Goal: Transaction & Acquisition: Download file/media

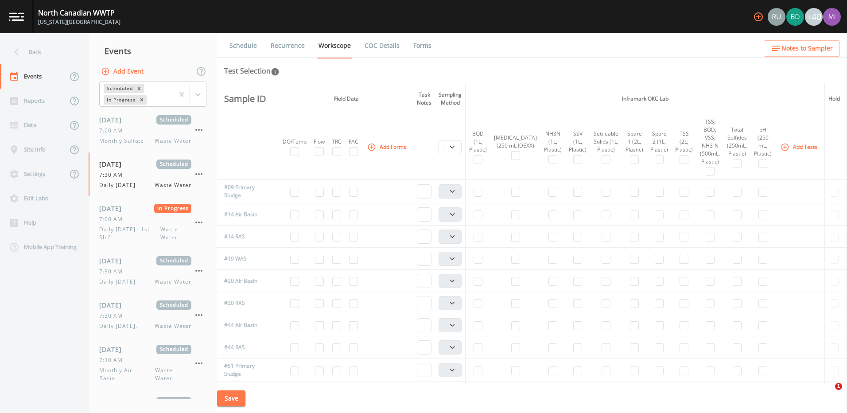
select select "b6a3c313-748b-4795-a028-792ad310bd60"
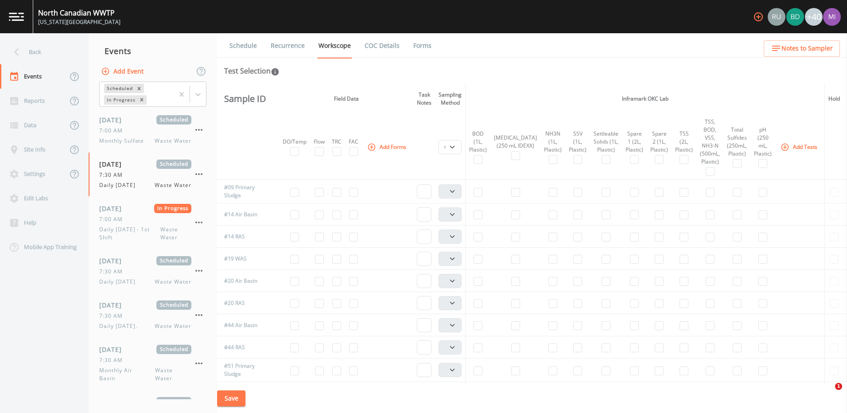
select select "b6a3c313-748b-4795-a028-792ad310bd60"
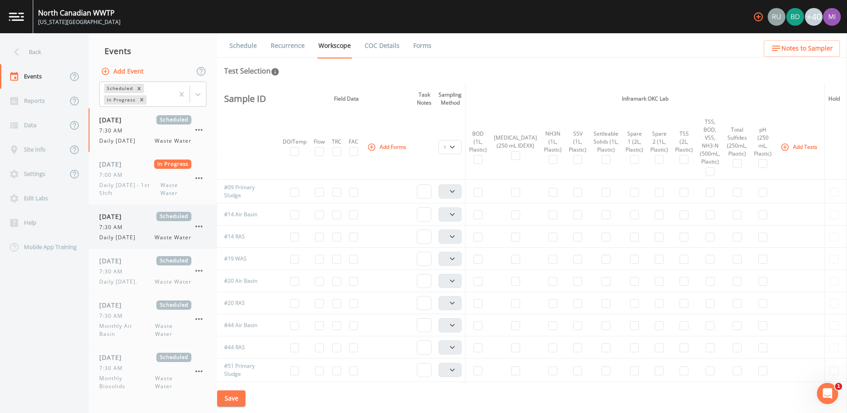
click at [140, 228] on div "7:30 AM" at bounding box center [145, 227] width 92 height 8
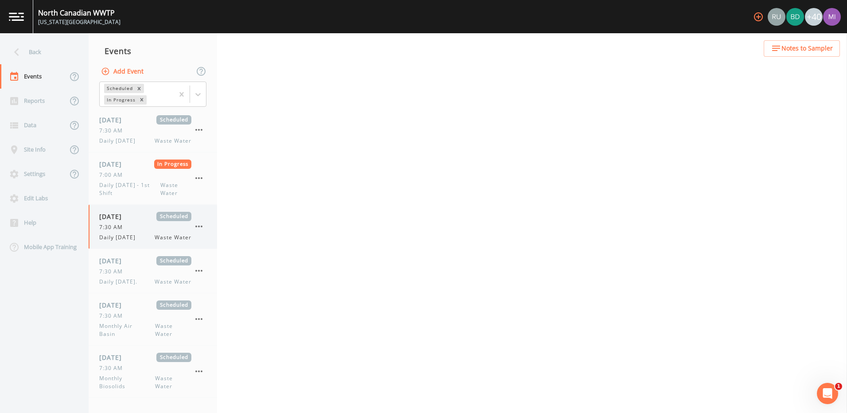
select select "092b3f94-5697-4c94-9891-da161916fdbb"
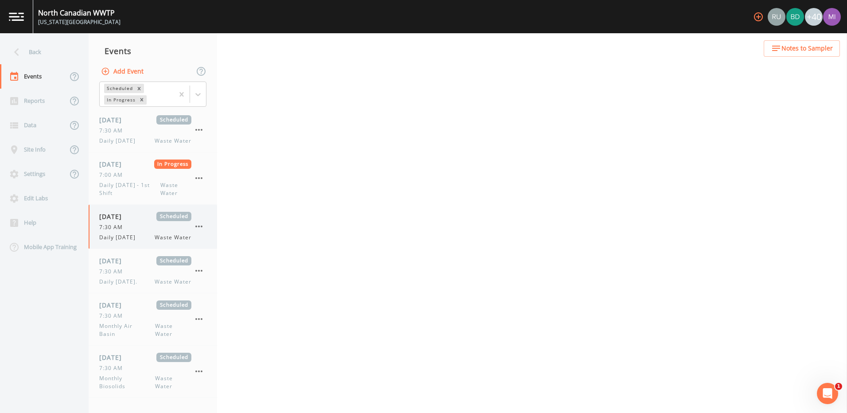
select select "b6a3c313-748b-4795-a028-792ad310bd60"
select select "092b3f94-5697-4c94-9891-da161916fdbb"
select select "b6a3c313-748b-4795-a028-792ad310bd60"
select select "092b3f94-5697-4c94-9891-da161916fdbb"
select select "b6a3c313-748b-4795-a028-792ad310bd60"
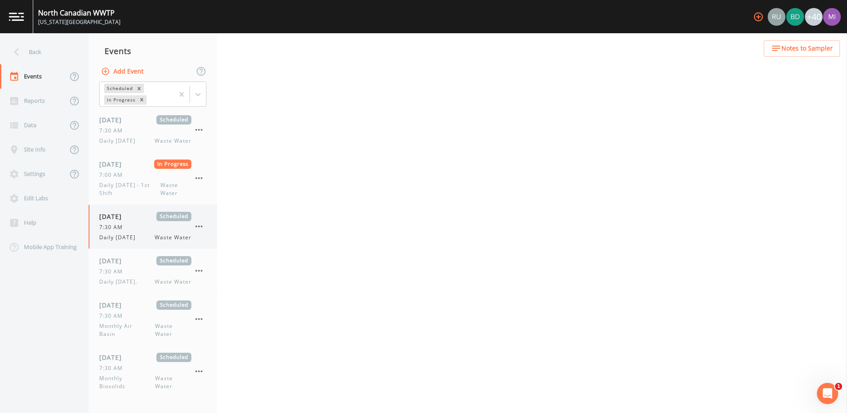
select select "092b3f94-5697-4c94-9891-da161916fdbb"
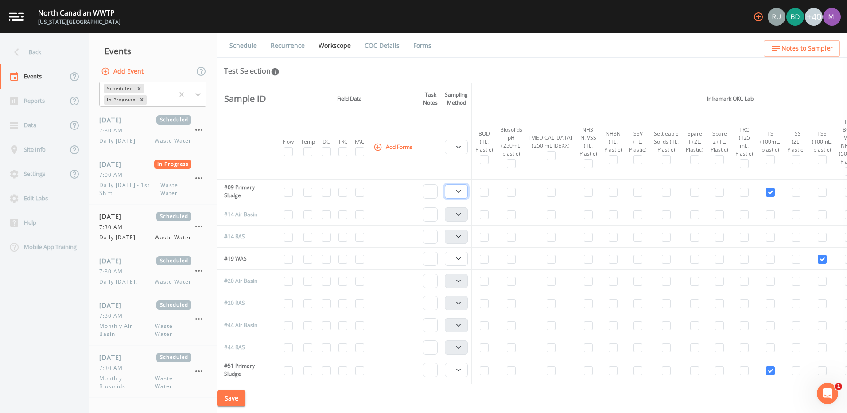
click at [459, 191] on select "Composite Grab" at bounding box center [456, 191] width 23 height 14
click at [462, 260] on select "Composite Grab" at bounding box center [456, 259] width 23 height 14
click at [461, 373] on select "Composite Grab" at bounding box center [456, 370] width 23 height 14
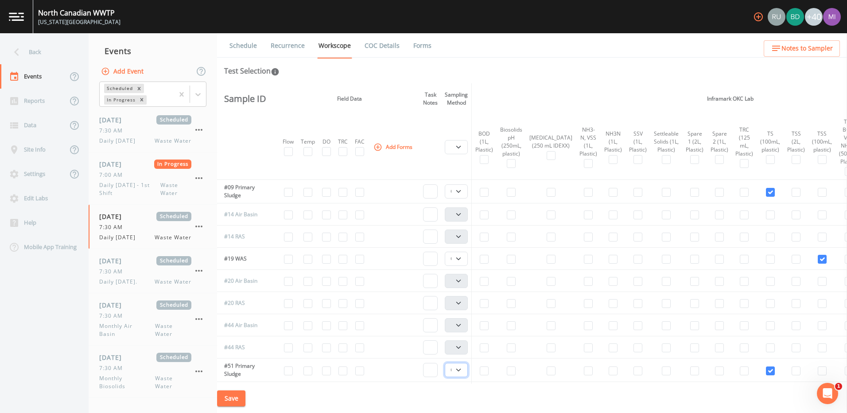
click at [461, 372] on select "Composite Grab" at bounding box center [456, 370] width 23 height 14
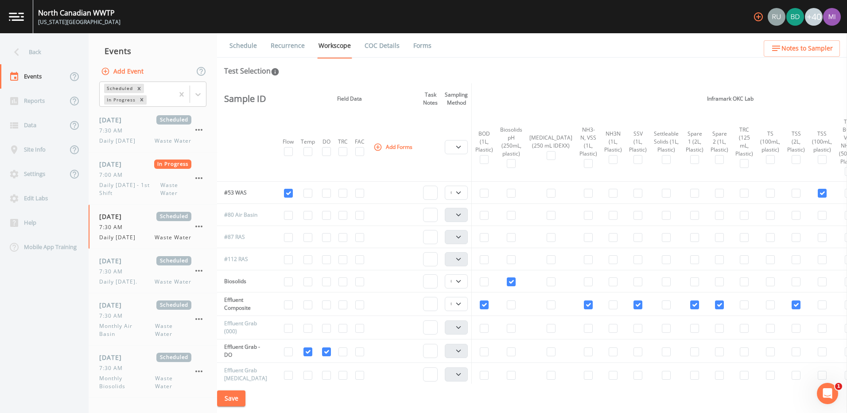
scroll to position [221, 0]
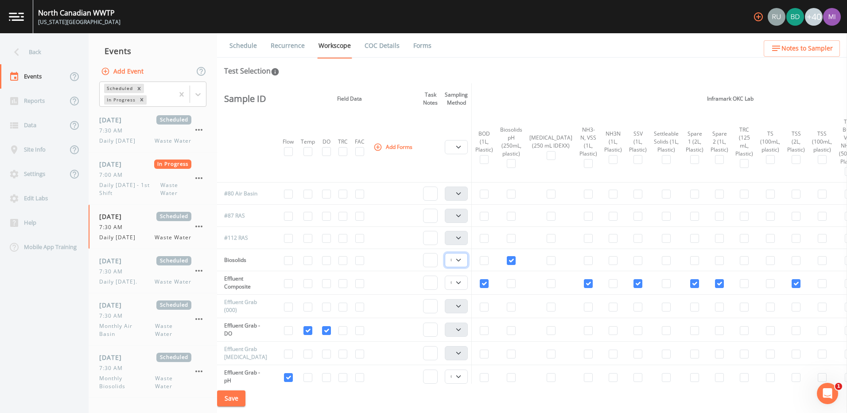
click at [460, 258] on select "Composite Grab" at bounding box center [456, 260] width 23 height 14
click at [462, 279] on select "Composite Grab" at bounding box center [456, 283] width 23 height 14
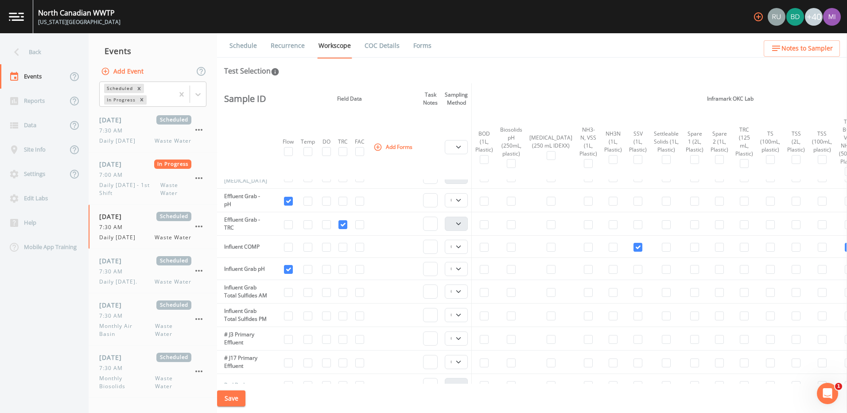
scroll to position [399, 0]
click at [456, 197] on select "Composite Grab" at bounding box center [456, 199] width 23 height 14
click at [462, 245] on select "Composite Grab" at bounding box center [456, 246] width 23 height 14
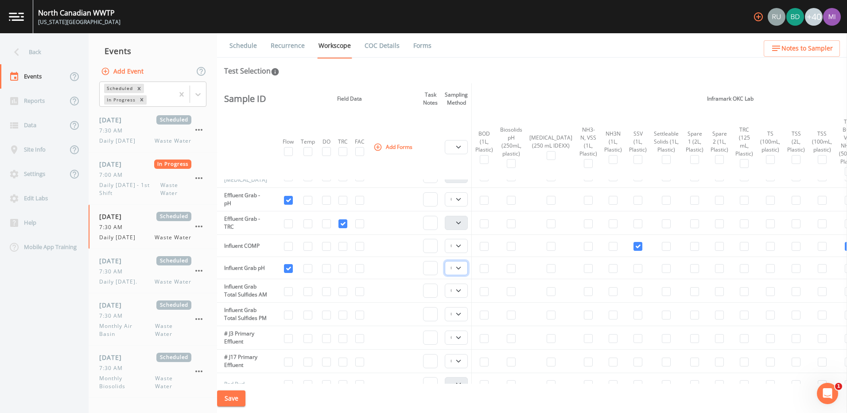
click at [462, 268] on select "Composite Grab" at bounding box center [456, 268] width 23 height 14
click at [461, 295] on select "Composite Grab" at bounding box center [456, 291] width 23 height 14
click at [465, 295] on select "Composite Grab" at bounding box center [456, 291] width 23 height 14
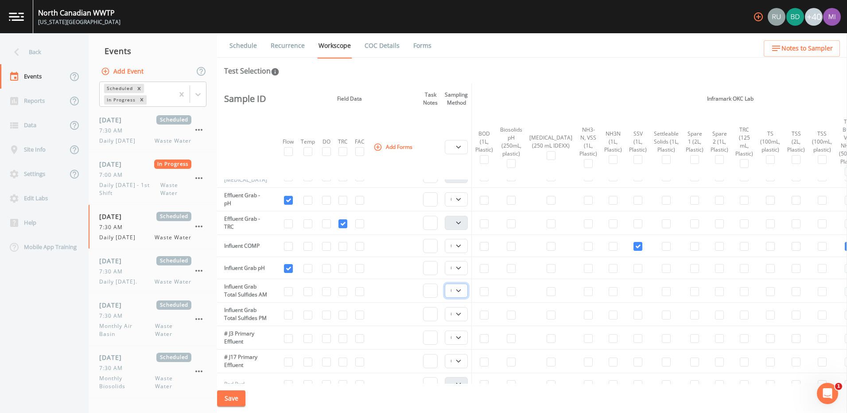
select select "092b3f94-5697-4c94-9891-da161916fdbb"
click at [447, 288] on select "Composite Grab" at bounding box center [456, 291] width 23 height 14
click at [462, 321] on select "Composite Grab" at bounding box center [456, 314] width 23 height 14
click at [447, 319] on select "Composite Grab" at bounding box center [456, 314] width 23 height 14
click at [460, 293] on select "Composite Grab" at bounding box center [456, 291] width 23 height 14
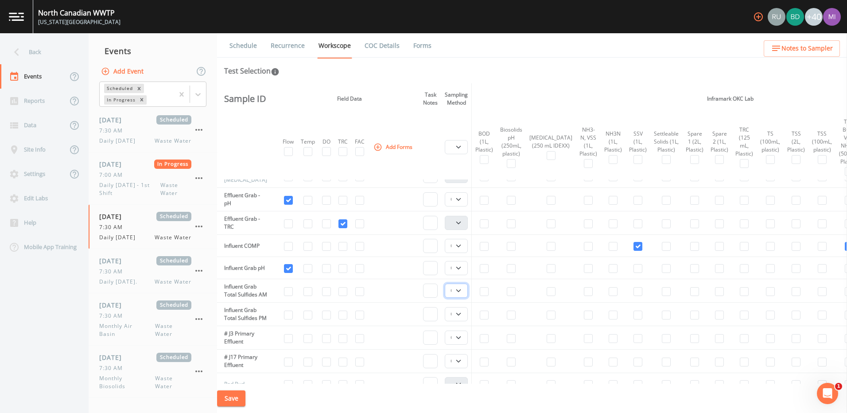
click at [460, 293] on select "Composite Grab" at bounding box center [456, 291] width 23 height 14
click at [463, 321] on select "Composite Grab" at bounding box center [456, 314] width 23 height 14
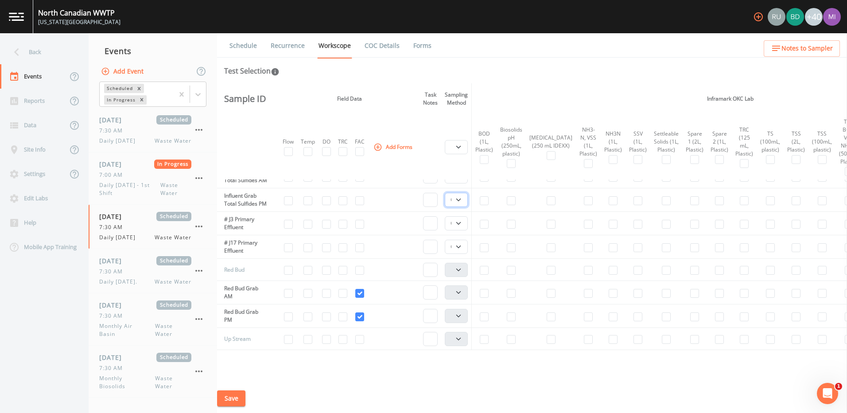
scroll to position [532, 0]
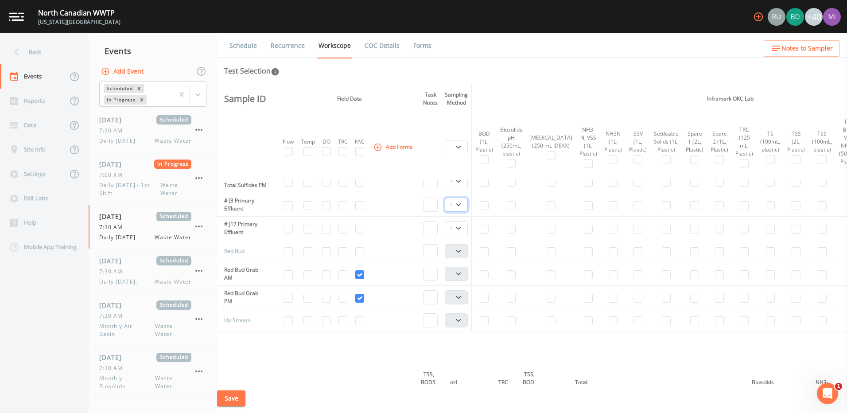
click at [461, 212] on select "Composite Grab" at bounding box center [456, 205] width 23 height 14
click at [462, 235] on select "Composite Grab" at bounding box center [456, 228] width 23 height 14
click at [231, 395] on button "Save" at bounding box center [231, 398] width 28 height 16
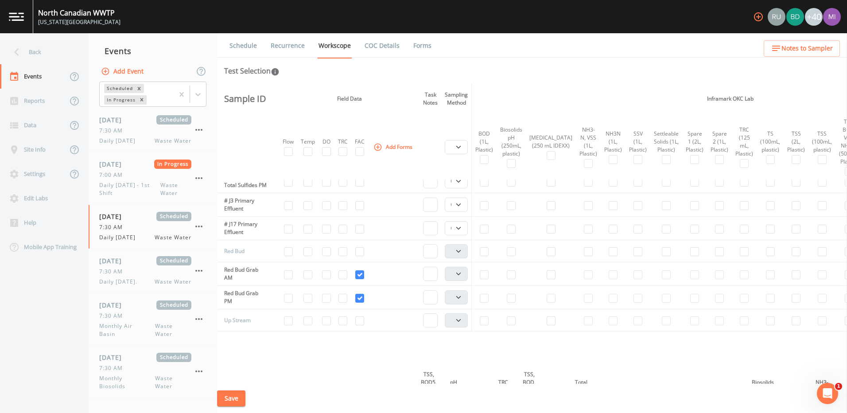
click at [286, 44] on link "Recurrence" at bounding box center [287, 45] width 37 height 25
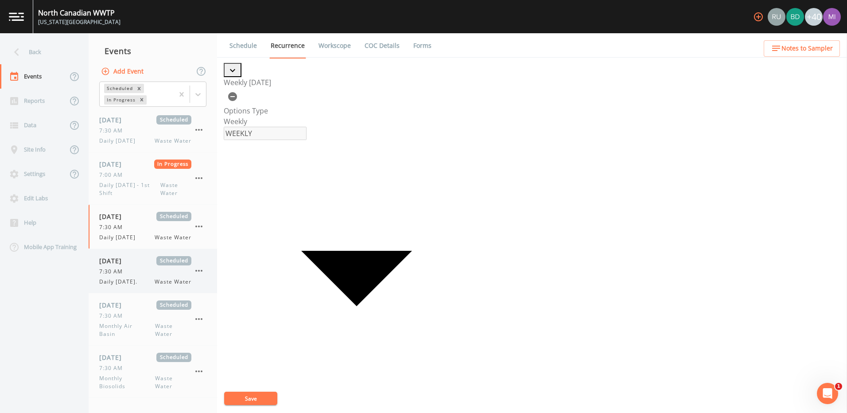
click at [130, 274] on div "7:30 AM" at bounding box center [145, 272] width 92 height 8
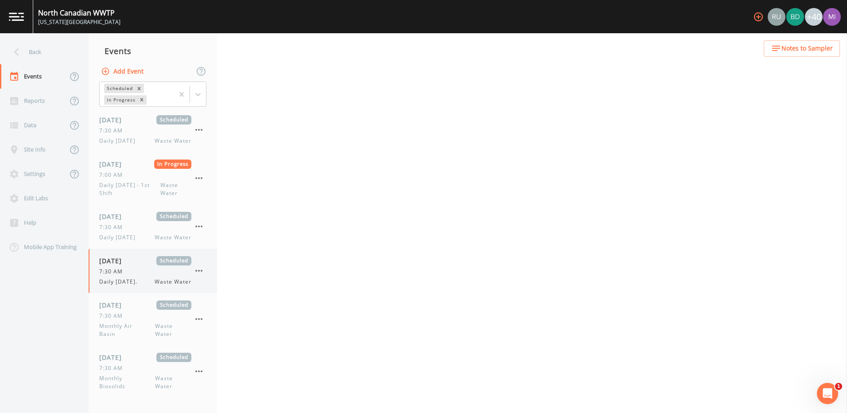
select select "092b3f94-5697-4c94-9891-da161916fdbb"
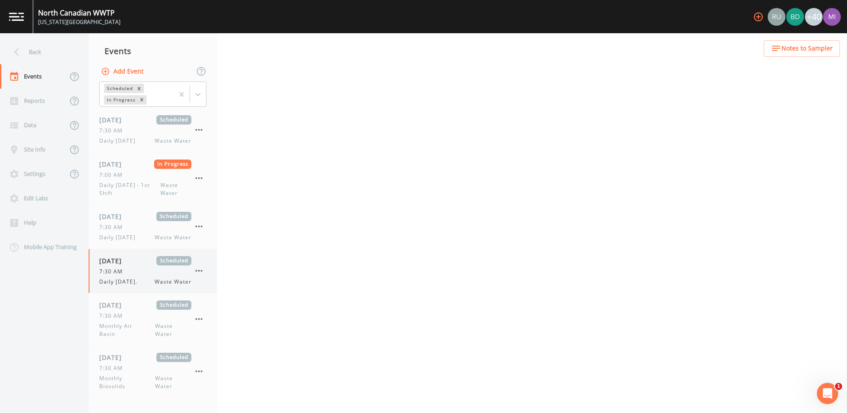
select select "b6a3c313-748b-4795-a028-792ad310bd60"
select select "092b3f94-5697-4c94-9891-da161916fdbb"
select select "b6a3c313-748b-4795-a028-792ad310bd60"
select select "092b3f94-5697-4c94-9891-da161916fdbb"
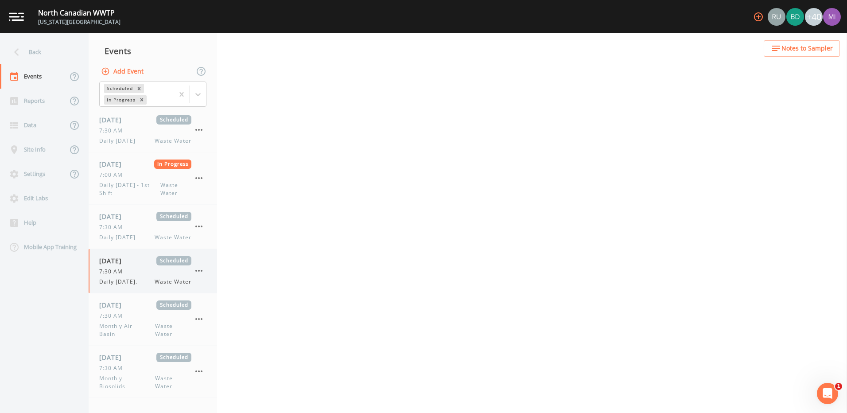
select select "092b3f94-5697-4c94-9891-da161916fdbb"
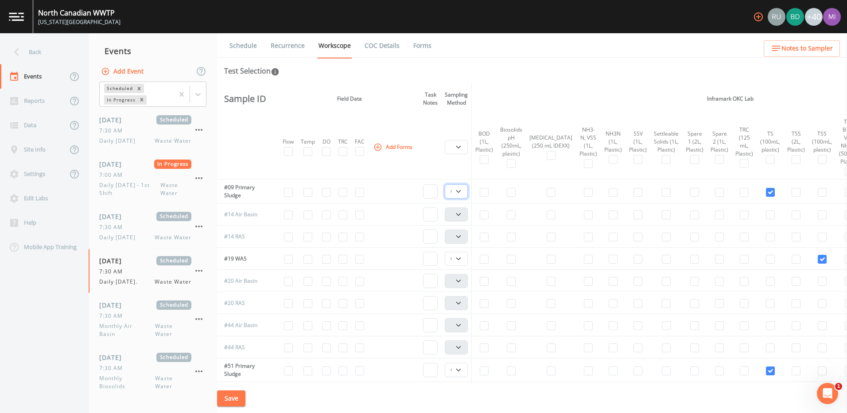
click at [461, 191] on select "Composite Grab" at bounding box center [456, 191] width 23 height 14
click at [460, 257] on select "Composite Grab" at bounding box center [456, 259] width 23 height 14
click at [458, 366] on select "Composite Grab" at bounding box center [456, 370] width 23 height 14
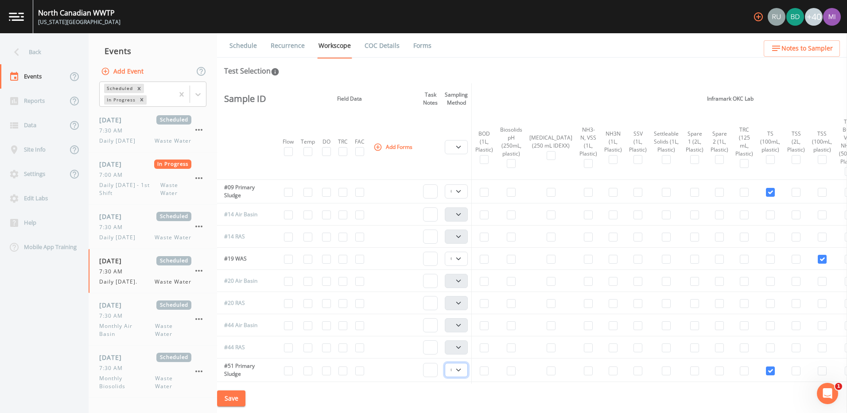
click at [458, 366] on select "Composite Grab" at bounding box center [456, 370] width 23 height 14
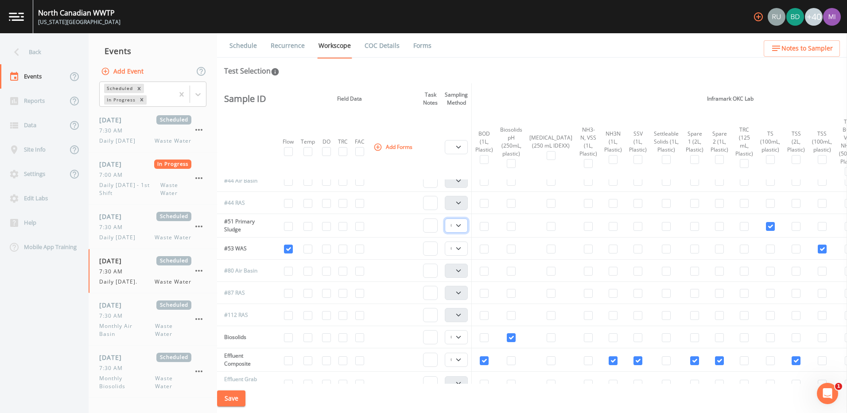
scroll to position [177, 0]
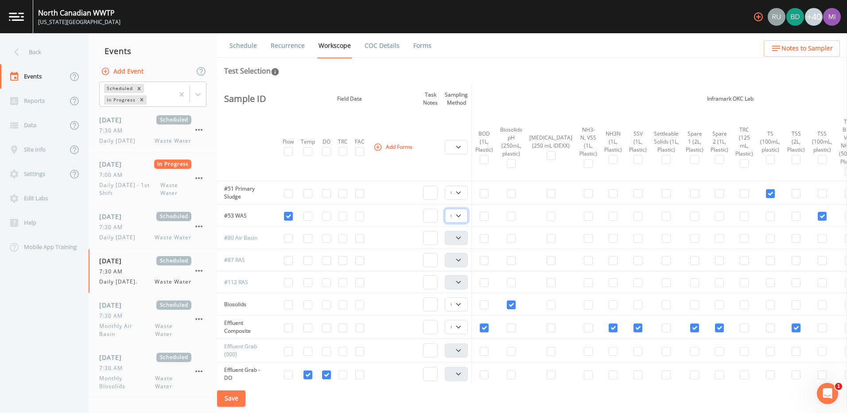
click at [460, 216] on select "Composite Grab" at bounding box center [456, 216] width 23 height 14
click at [462, 305] on select "Composite Grab" at bounding box center [456, 304] width 23 height 14
click at [462, 326] on select "Composite Grab" at bounding box center [456, 327] width 23 height 14
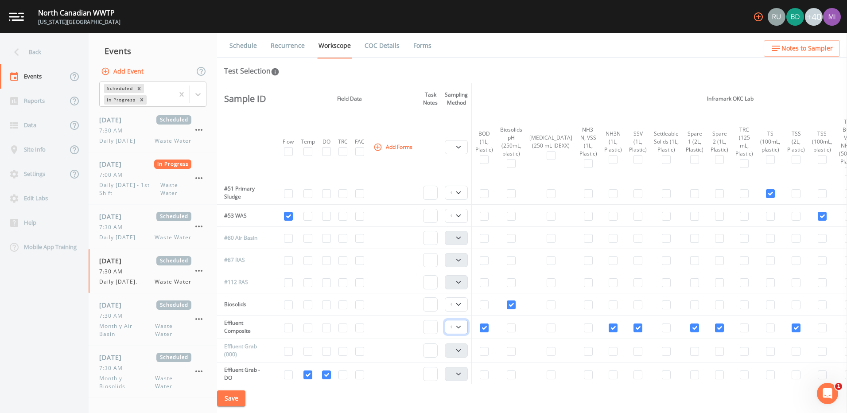
click at [462, 326] on select "Composite Grab" at bounding box center [456, 327] width 23 height 14
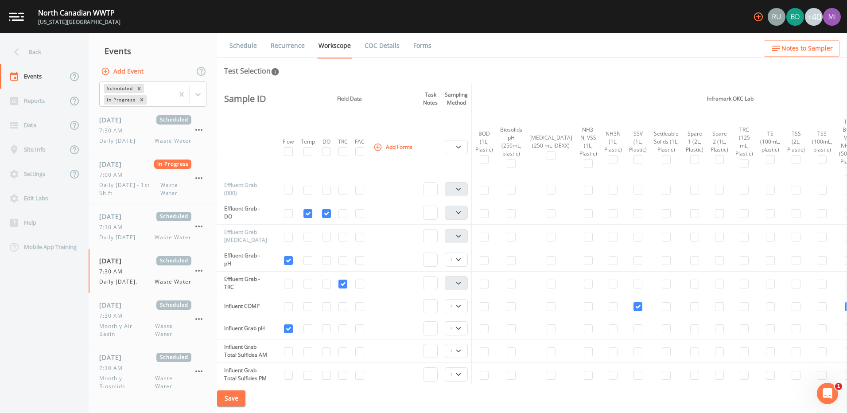
scroll to position [354, 0]
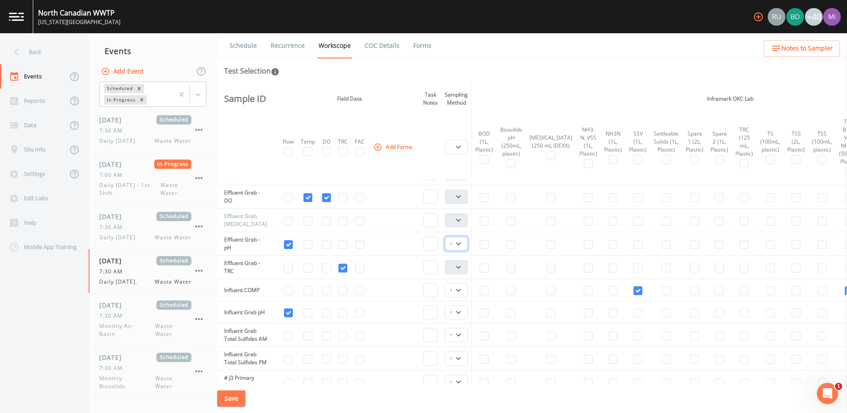
click at [462, 245] on select "Composite Grab" at bounding box center [456, 244] width 23 height 14
click at [461, 245] on select "Composite Grab" at bounding box center [456, 244] width 23 height 14
click at [462, 291] on select "Composite Grab" at bounding box center [456, 290] width 23 height 14
click at [461, 314] on select "Composite Grab" at bounding box center [456, 312] width 23 height 14
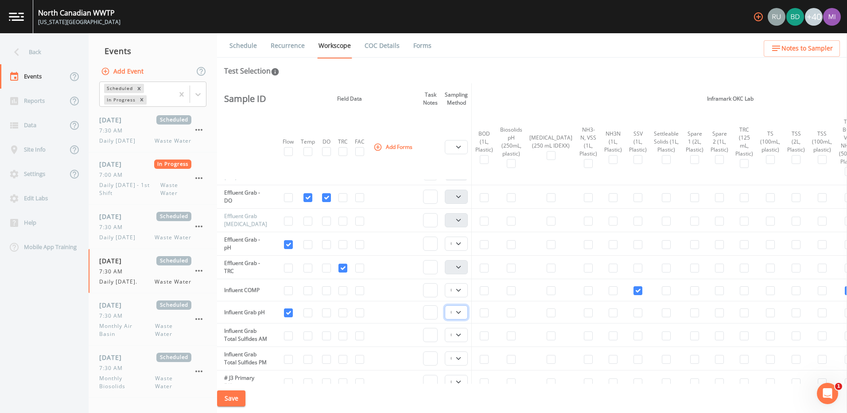
click at [461, 314] on select "Composite Grab" at bounding box center [456, 312] width 23 height 14
click at [462, 341] on select "Composite Grab" at bounding box center [456, 335] width 23 height 14
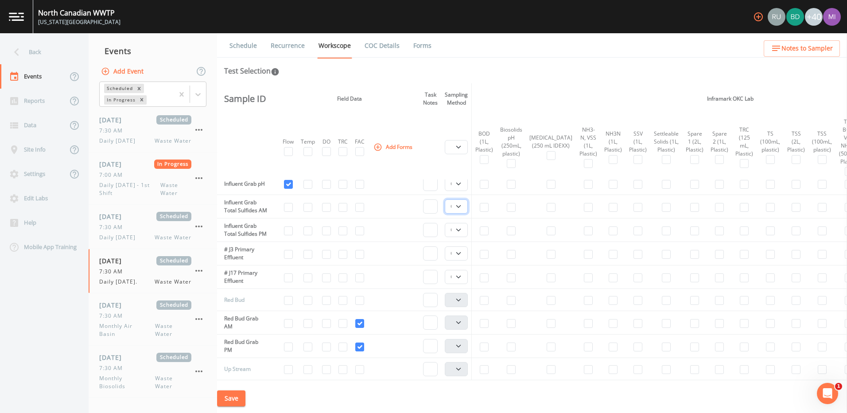
scroll to position [487, 0]
click at [461, 233] on select "Composite Grab" at bounding box center [456, 225] width 23 height 14
click at [461, 256] on select "Composite Grab" at bounding box center [456, 249] width 23 height 14
click at [462, 256] on select "Composite Grab" at bounding box center [456, 249] width 23 height 14
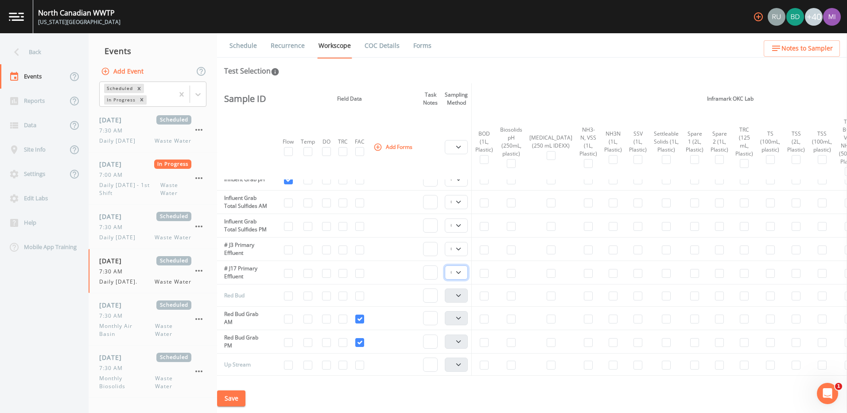
click at [462, 280] on select "Composite Grab" at bounding box center [456, 272] width 23 height 14
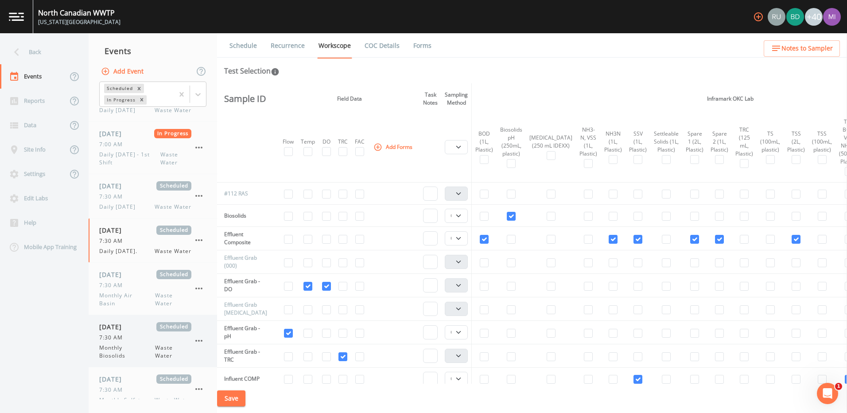
scroll to position [0, 0]
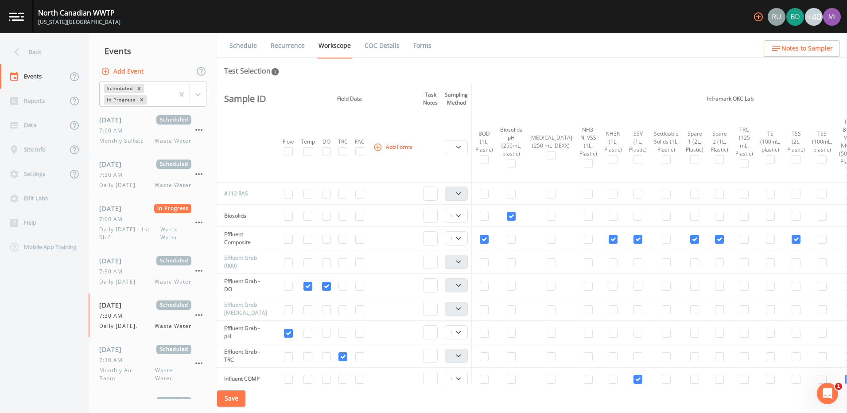
click at [233, 400] on button "Save" at bounding box center [231, 398] width 28 height 16
click at [291, 47] on link "Recurrence" at bounding box center [287, 45] width 37 height 25
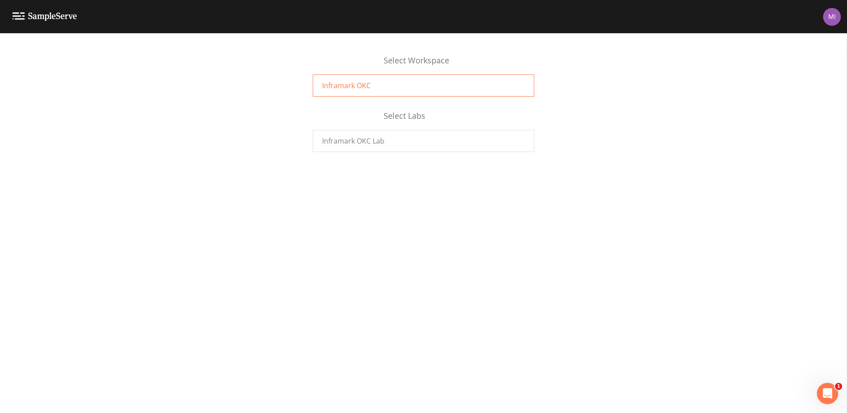
click at [368, 86] on span "Inframark OKC" at bounding box center [346, 85] width 49 height 11
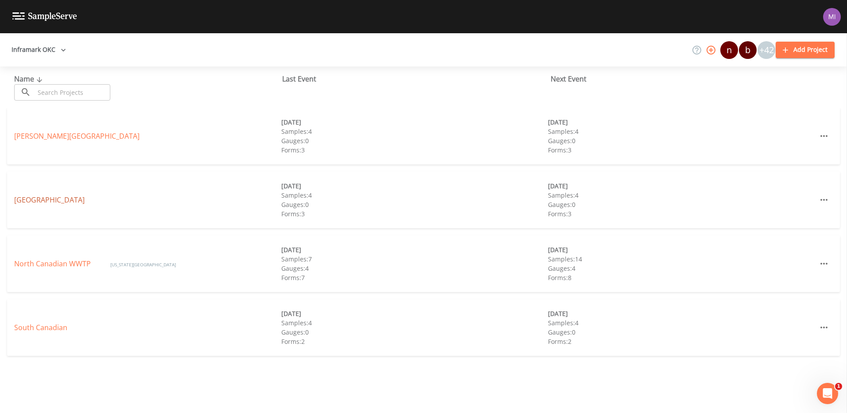
click at [33, 198] on link "Deer Creek" at bounding box center [49, 200] width 70 height 10
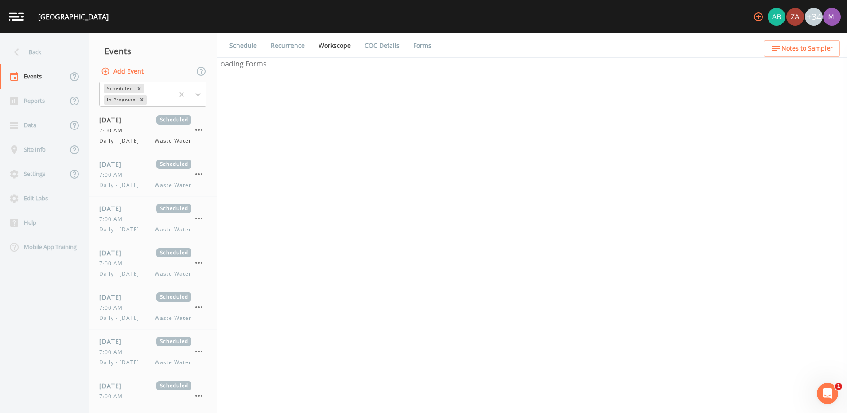
select select "b6a3c313-748b-4795-a028-792ad310bd60"
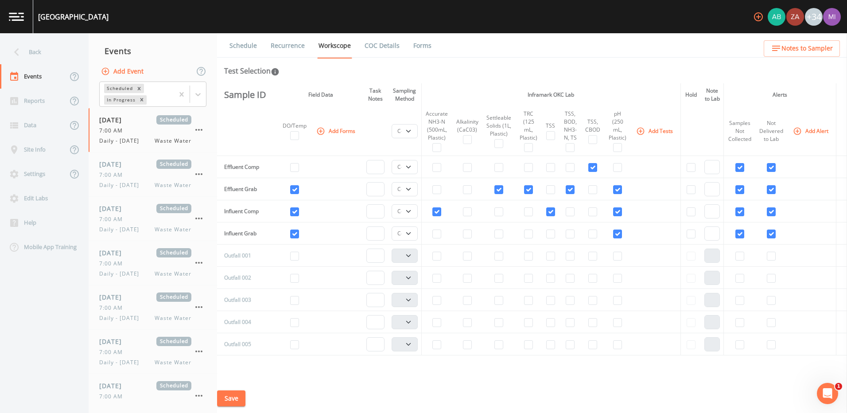
click at [12, 11] on link at bounding box center [16, 16] width 33 height 33
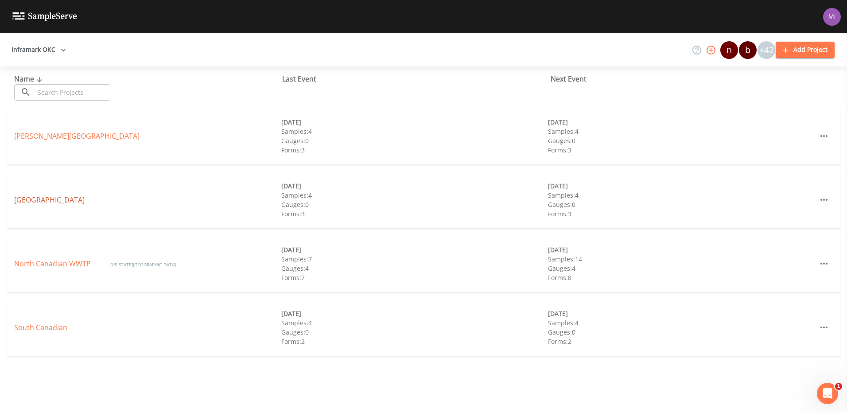
click at [27, 200] on link "[GEOGRAPHIC_DATA]" at bounding box center [49, 200] width 70 height 10
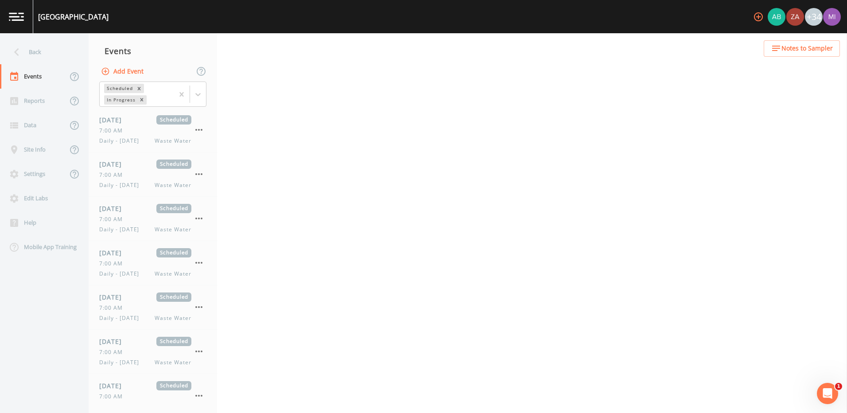
select select "b6a3c313-748b-4795-a028-792ad310bd60"
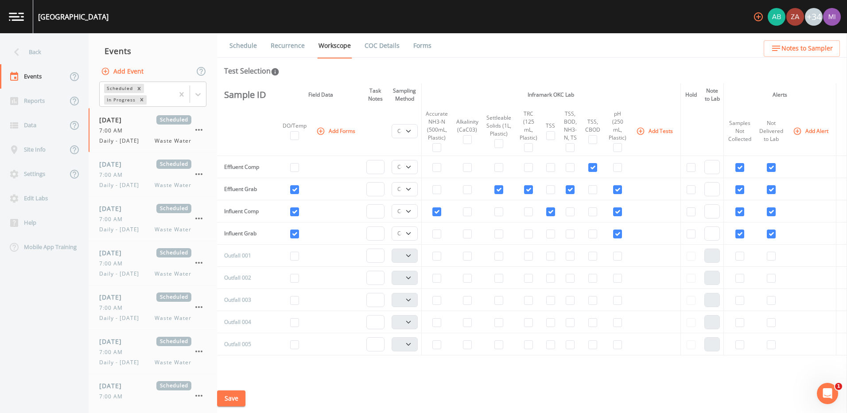
click at [19, 14] on img at bounding box center [16, 16] width 15 height 8
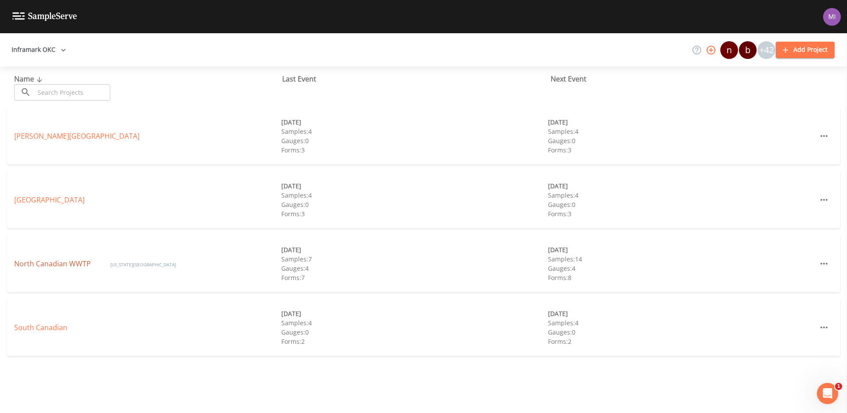
click at [26, 265] on link "North Canadian WWTP" at bounding box center [53, 264] width 78 height 10
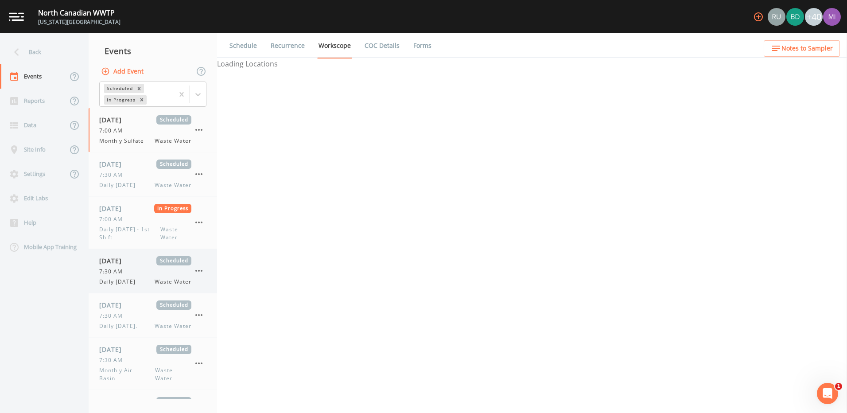
select select "b6a3c313-748b-4795-a028-792ad310bd60"
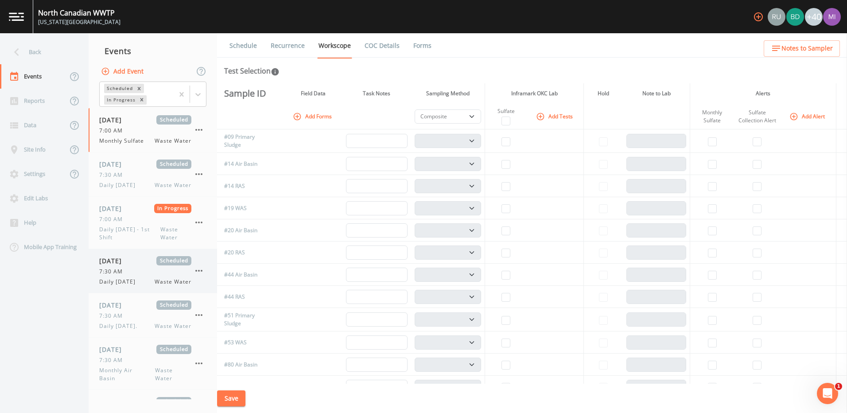
click at [119, 280] on span "Daily Friday" at bounding box center [120, 282] width 42 height 8
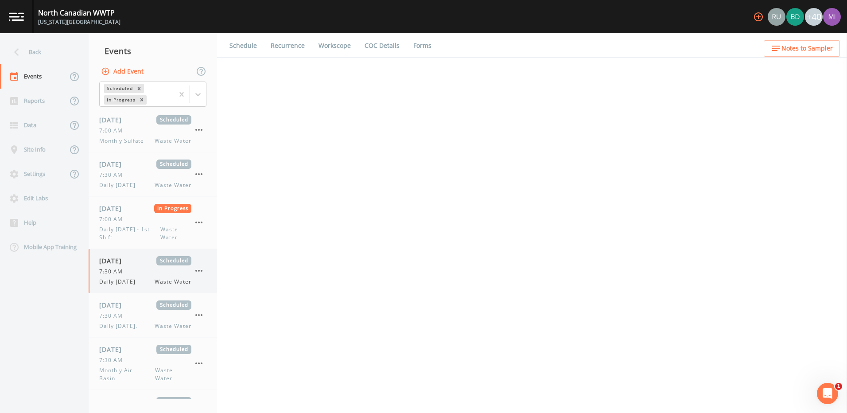
select select "092b3f94-5697-4c94-9891-da161916fdbb"
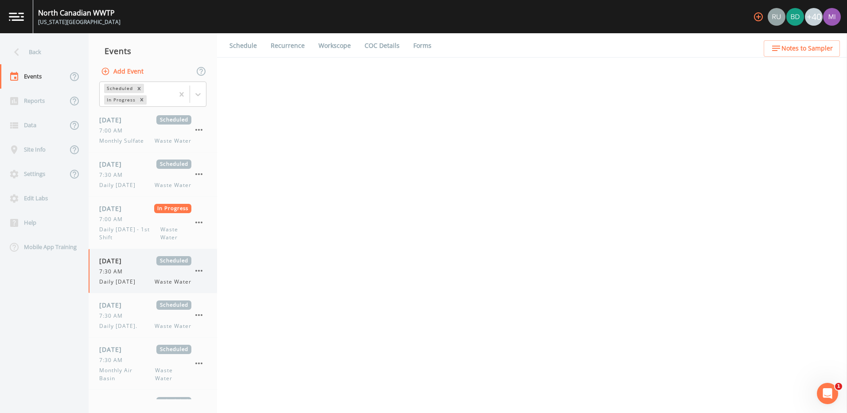
select select "b6a3c313-748b-4795-a028-792ad310bd60"
select select "092b3f94-5697-4c94-9891-da161916fdbb"
select select "b6a3c313-748b-4795-a028-792ad310bd60"
select select "092b3f94-5697-4c94-9891-da161916fdbb"
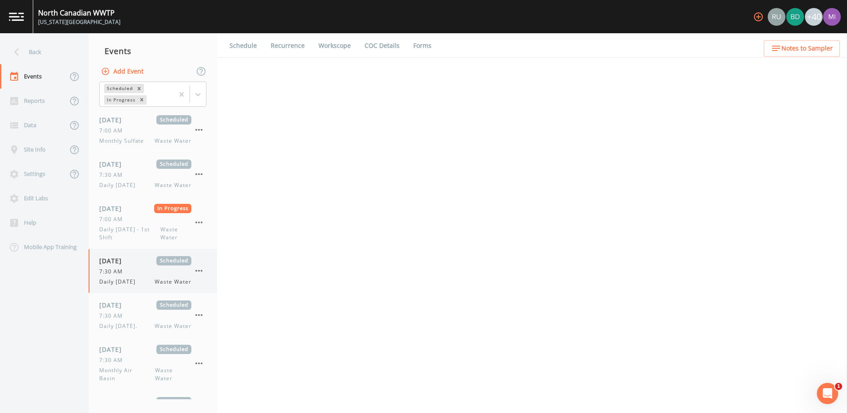
select select "092b3f94-5697-4c94-9891-da161916fdbb"
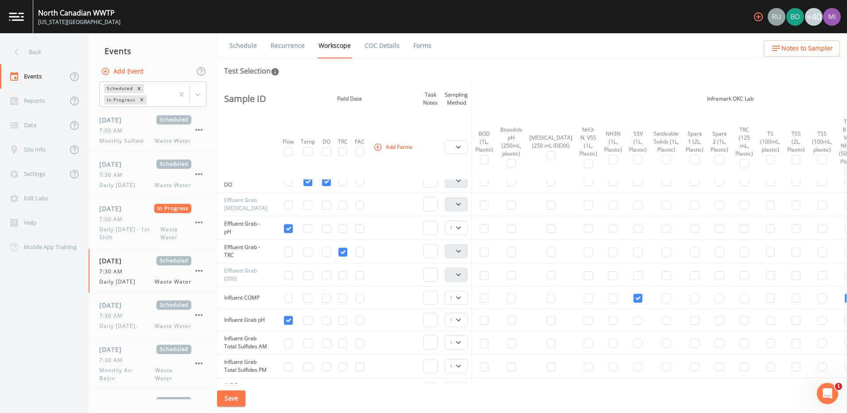
scroll to position [350, 0]
click at [39, 151] on div "Site Info" at bounding box center [33, 149] width 67 height 24
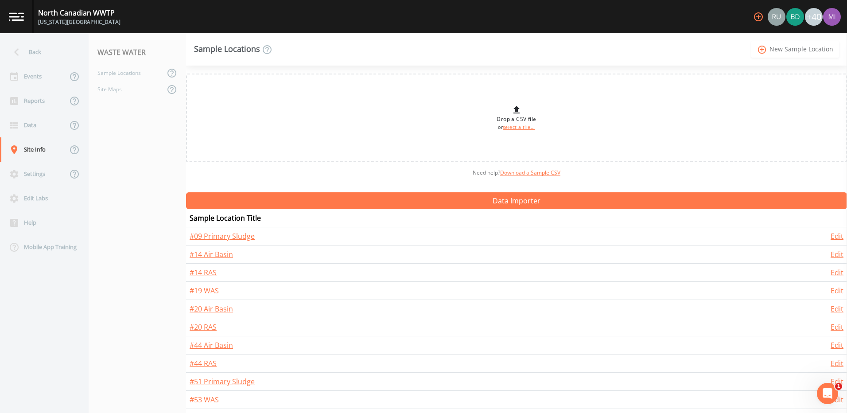
click at [783, 49] on link "add_circle_outline New Sample Location" at bounding box center [795, 49] width 88 height 16
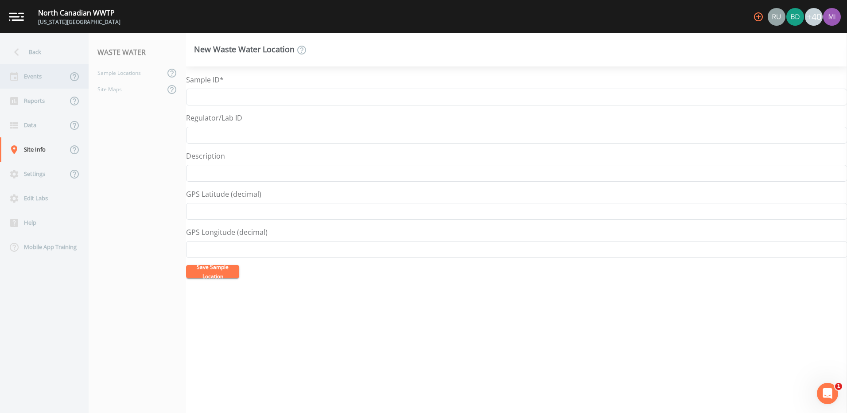
click at [39, 76] on div "Events" at bounding box center [33, 76] width 67 height 24
select select "b6a3c313-748b-4795-a028-792ad310bd60"
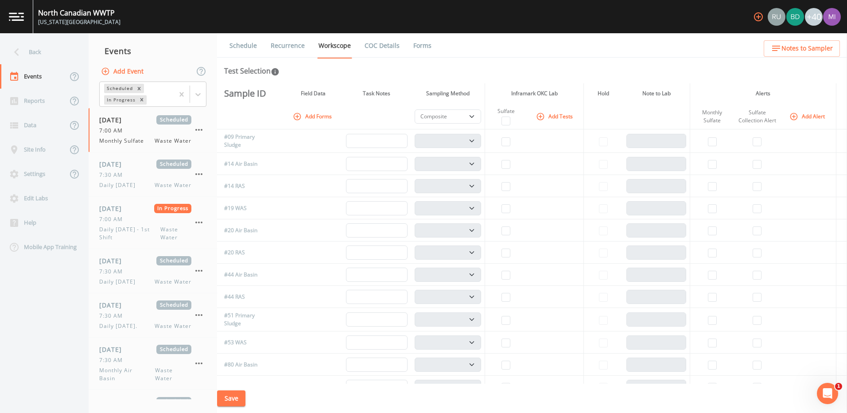
click at [807, 116] on button "Add Alert" at bounding box center [808, 116] width 41 height 15
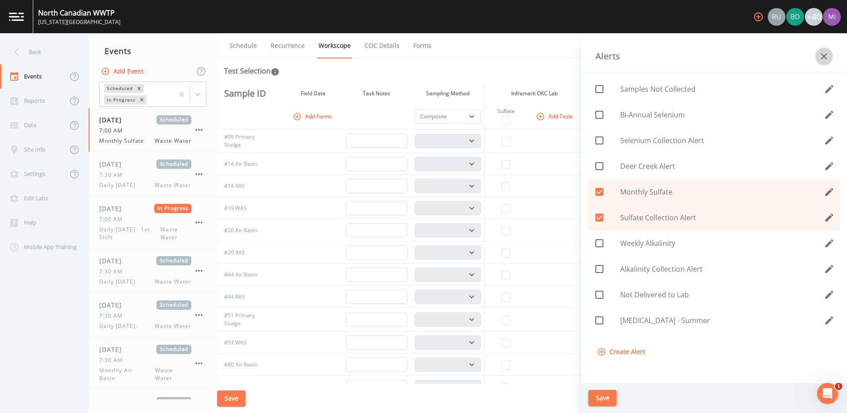
click at [826, 58] on icon "button" at bounding box center [824, 56] width 6 height 6
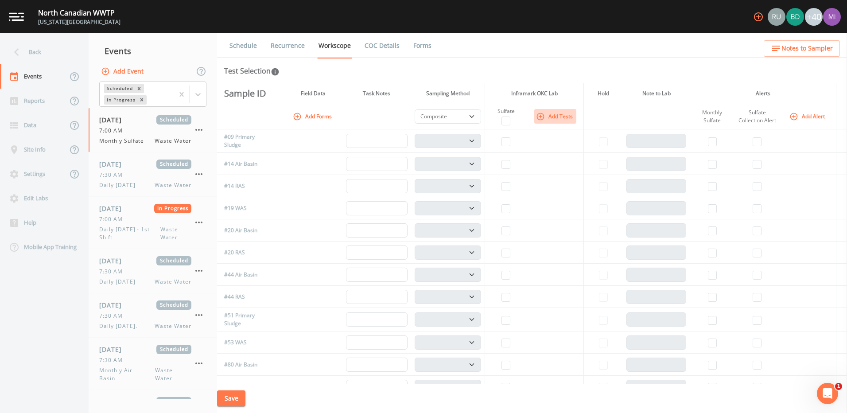
click at [554, 117] on button "Add Tests" at bounding box center [555, 116] width 42 height 15
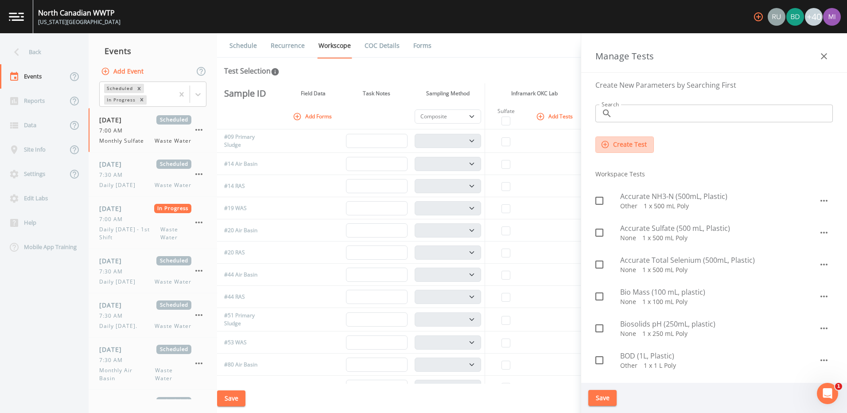
click at [625, 148] on button "Create Test" at bounding box center [624, 144] width 58 height 16
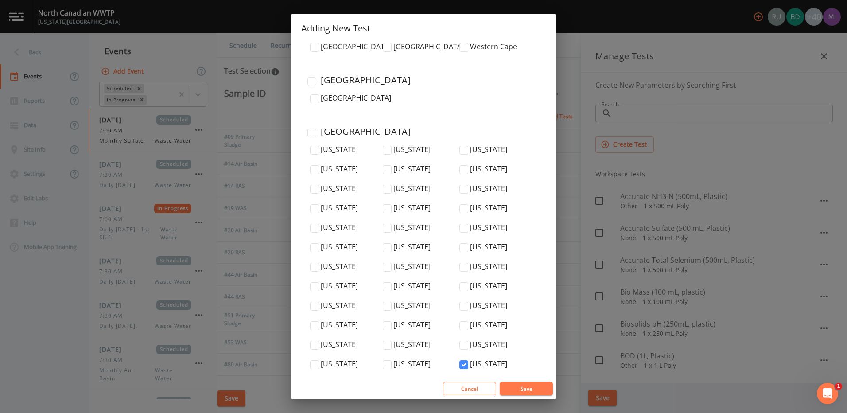
scroll to position [2953, 0]
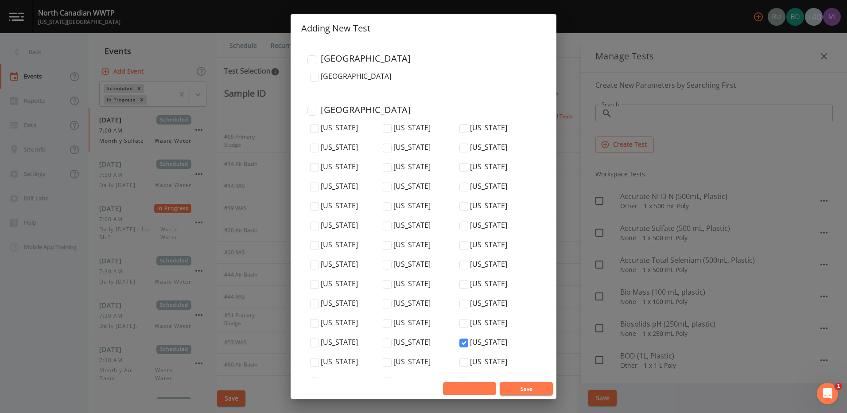
click at [460, 388] on button "Cancel" at bounding box center [469, 388] width 53 height 13
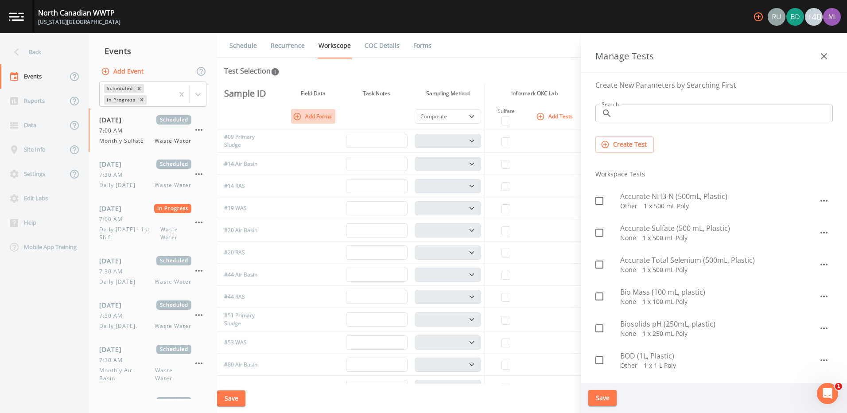
click at [319, 118] on button "Add Forms" at bounding box center [313, 116] width 44 height 15
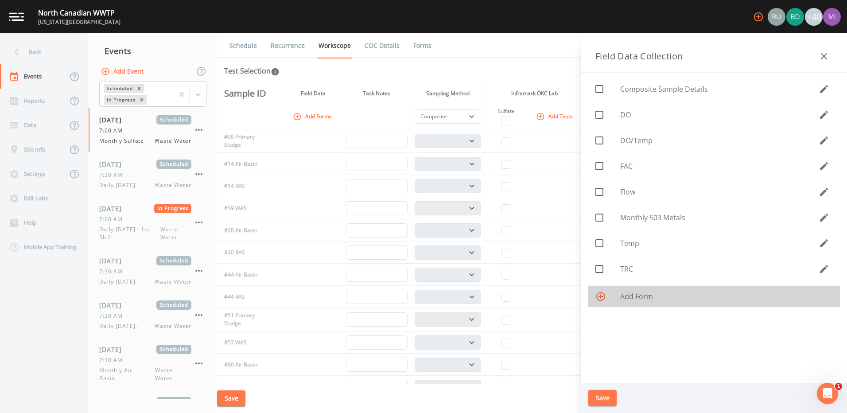
click at [612, 295] on div at bounding box center [607, 296] width 25 height 11
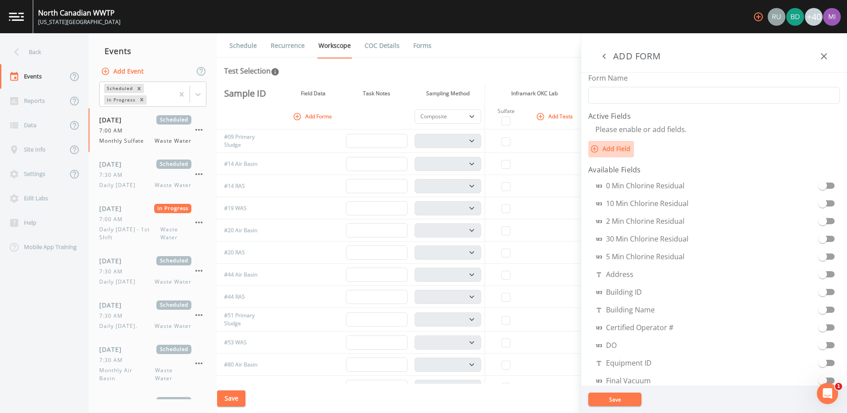
click at [614, 146] on button "Add Field" at bounding box center [611, 149] width 46 height 16
select select "STRING"
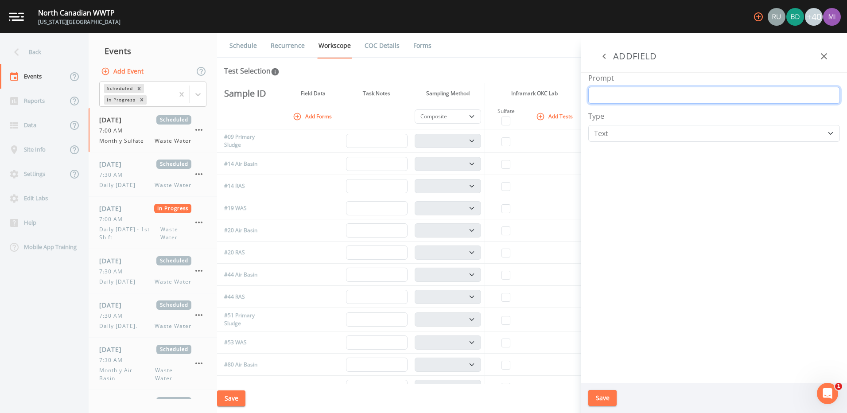
click at [622, 94] on input "Prompt" at bounding box center [714, 95] width 252 height 17
click at [730, 190] on div "Prompt Type Number Photo Select One Signature Text Timer" at bounding box center [714, 228] width 266 height 310
click at [784, 134] on select "Number Photo Select One Signature Text Timer" at bounding box center [714, 133] width 252 height 17
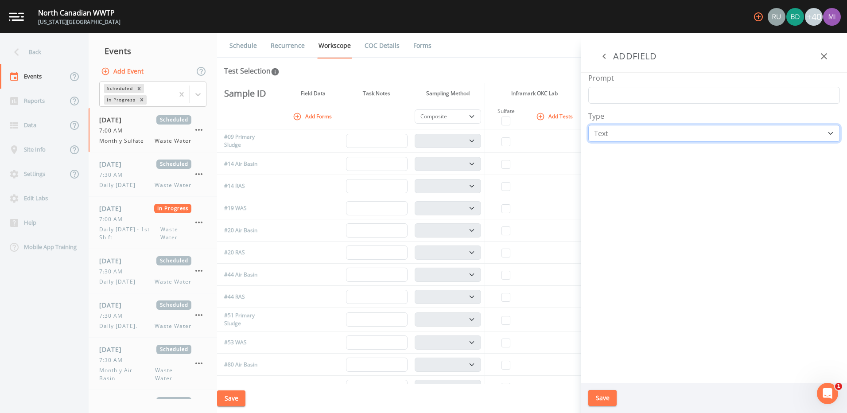
click at [784, 134] on select "Number Photo Select One Signature Text Timer" at bounding box center [714, 133] width 252 height 17
click at [138, 72] on button "Add Event" at bounding box center [123, 71] width 48 height 16
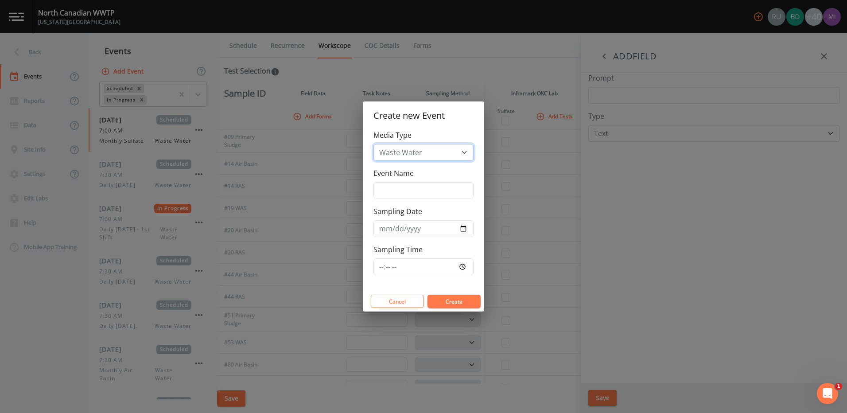
click at [467, 156] on select "Waste Water" at bounding box center [423, 152] width 100 height 17
click at [386, 301] on button "Cancel" at bounding box center [397, 301] width 53 height 13
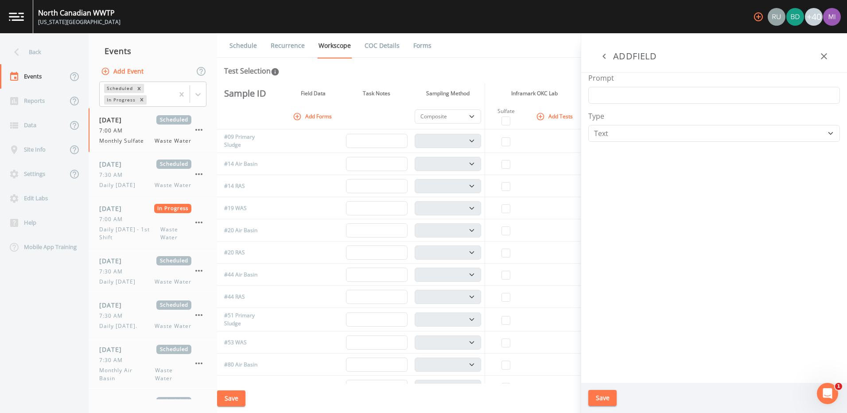
click at [378, 45] on link "COC Details" at bounding box center [382, 45] width 38 height 25
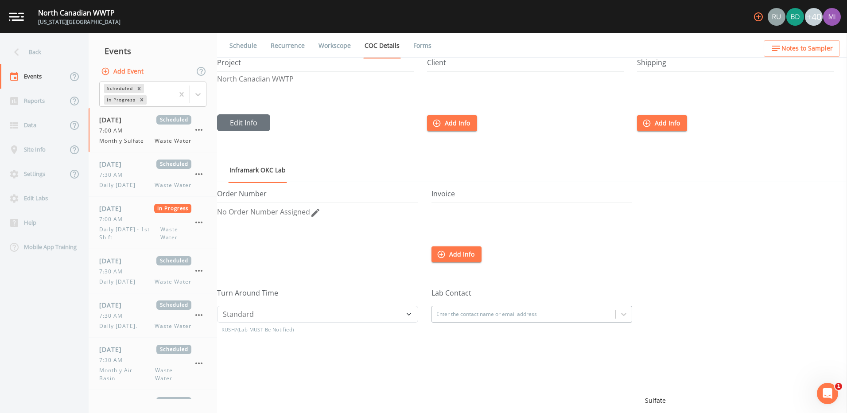
click at [419, 44] on link "Forms" at bounding box center [422, 45] width 21 height 25
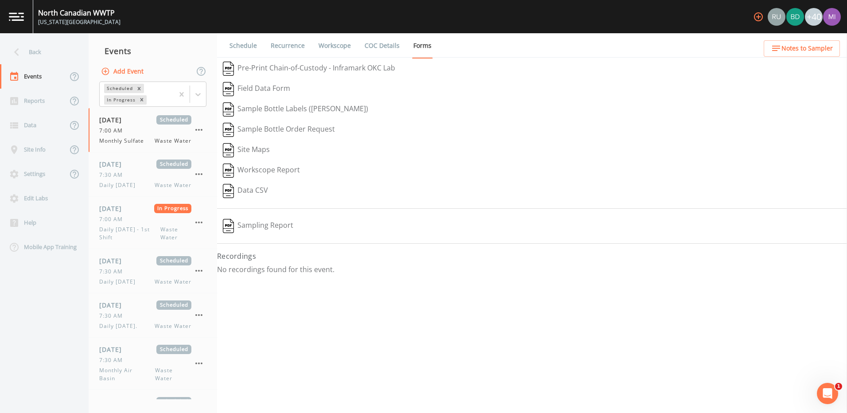
click at [287, 67] on button "Pre-Print Chain-of-Custody - Inframark OKC Lab" at bounding box center [309, 68] width 184 height 20
click at [14, 20] on img at bounding box center [16, 16] width 15 height 8
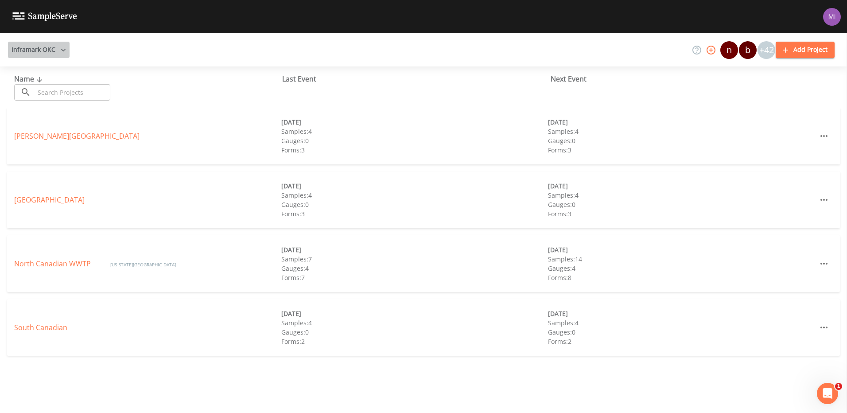
click at [61, 51] on icon "button" at bounding box center [63, 50] width 9 height 9
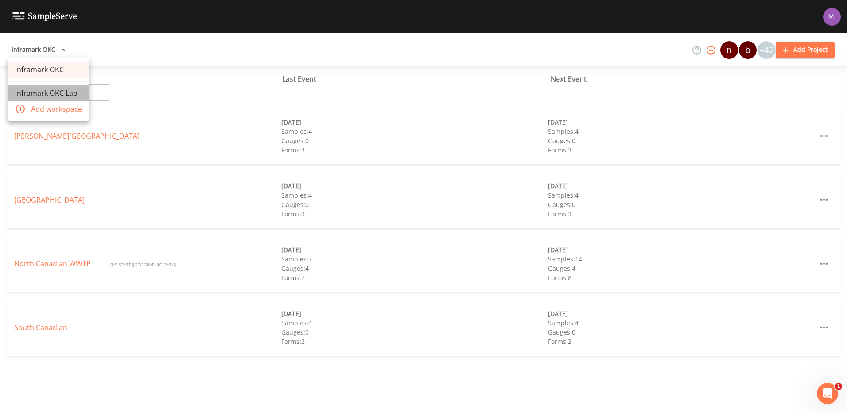
click at [51, 94] on link "Inframark OKC Lab" at bounding box center [48, 93] width 81 height 16
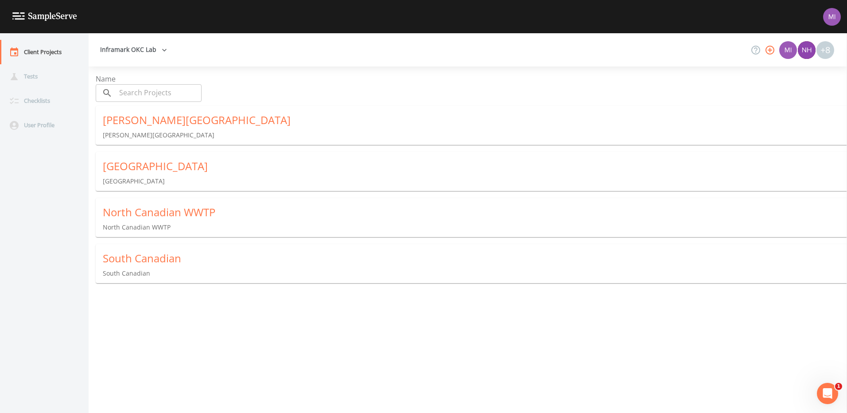
click at [38, 20] on img at bounding box center [44, 16] width 65 height 8
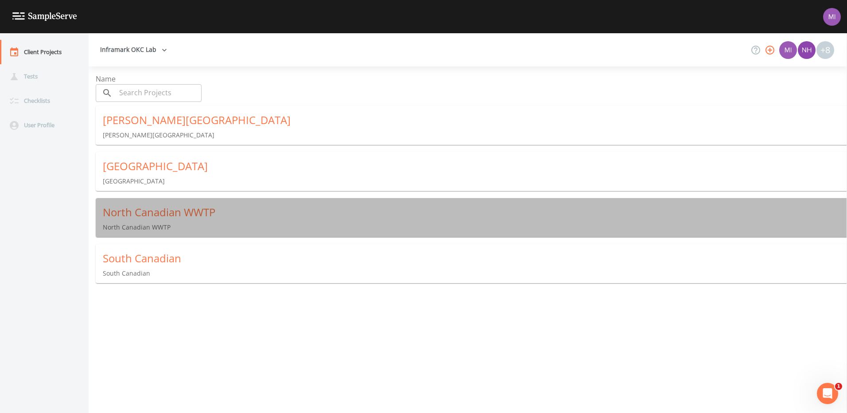
click at [150, 209] on div "North Canadian WWTP" at bounding box center [475, 212] width 744 height 14
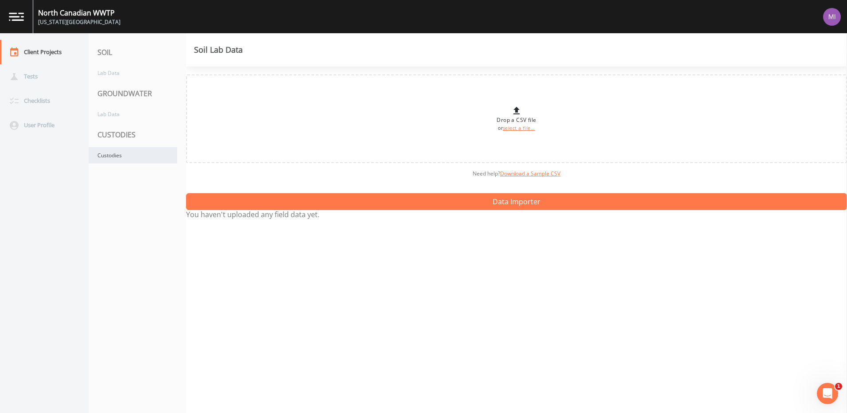
click at [110, 153] on div "Custodies" at bounding box center [133, 155] width 89 height 16
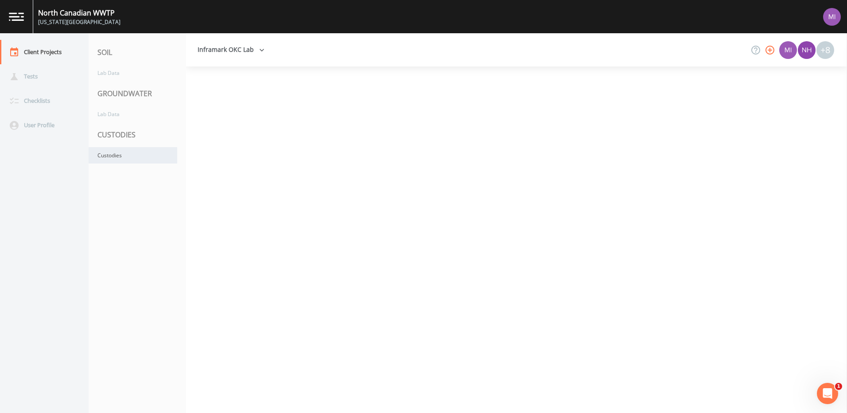
click at [113, 157] on div "Custodies" at bounding box center [133, 155] width 89 height 16
click at [120, 155] on div "Custodies" at bounding box center [133, 155] width 89 height 16
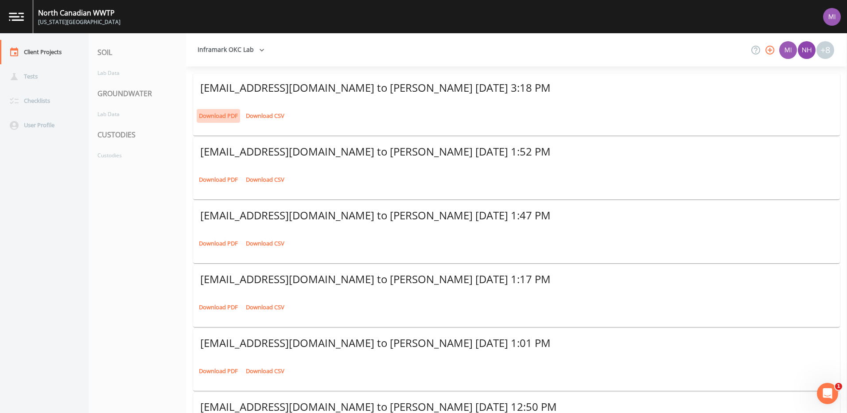
click at [219, 115] on link "Download PDF" at bounding box center [218, 116] width 43 height 14
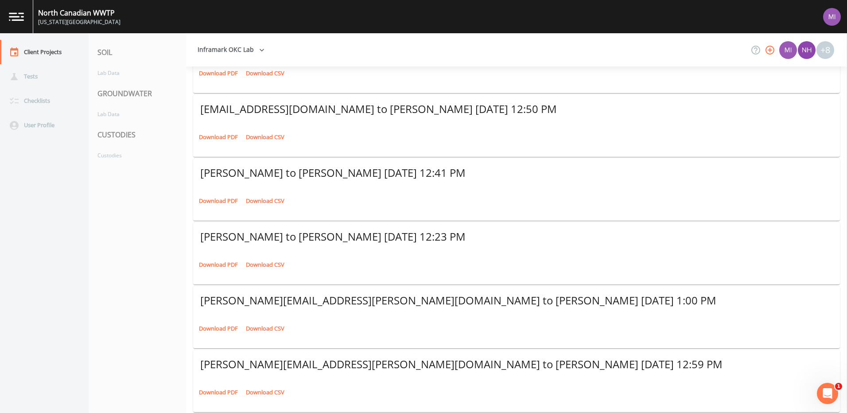
scroll to position [299, 0]
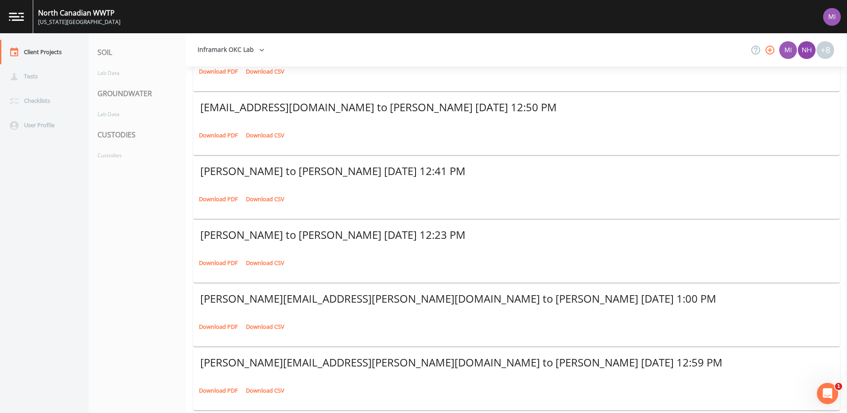
click at [359, 236] on div "[PERSON_NAME] to [PERSON_NAME] [DATE] 12:23 PM" at bounding box center [516, 235] width 633 height 14
click at [216, 260] on link "Download PDF" at bounding box center [218, 263] width 43 height 14
